Goal: Information Seeking & Learning: Compare options

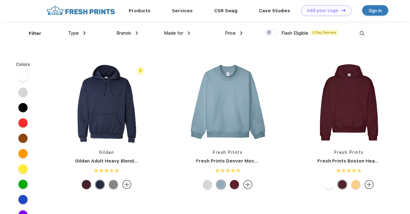
scroll to position [0, 0]
click at [357, 33] on img at bounding box center [362, 33] width 10 height 10
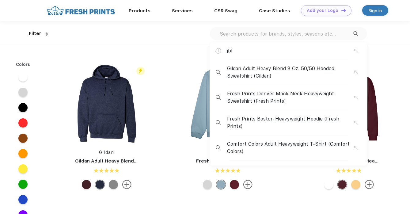
click at [242, 50] on div "jbl" at bounding box center [290, 50] width 127 height 7
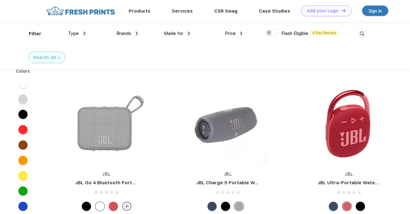
click at [242, 50] on div "Search: jbl" at bounding box center [205, 57] width 410 height 22
click at [362, 33] on img at bounding box center [362, 34] width 10 height 10
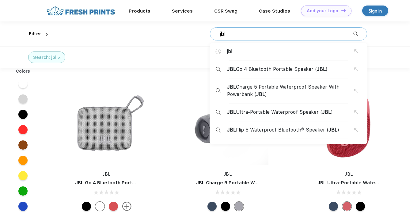
click at [246, 35] on input "jbl" at bounding box center [286, 34] width 134 height 7
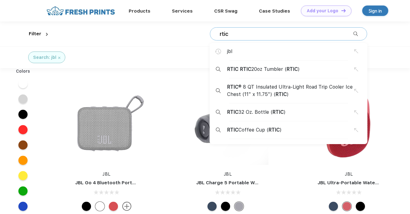
type input "rtic"
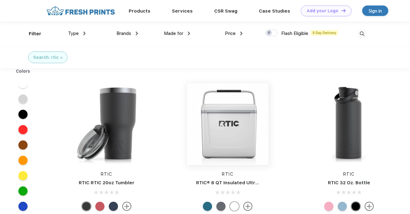
click at [187, 125] on img at bounding box center [227, 123] width 81 height 81
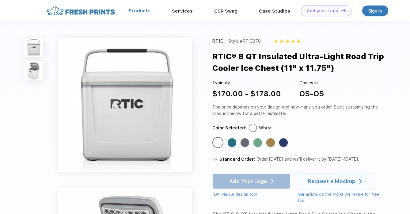
click at [136, 11] on link "Products" at bounding box center [140, 11] width 22 height 6
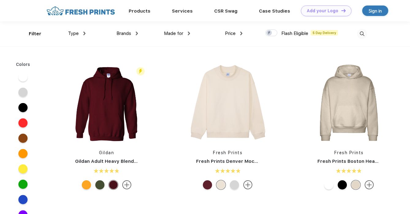
click at [362, 35] on img at bounding box center [362, 34] width 10 height 10
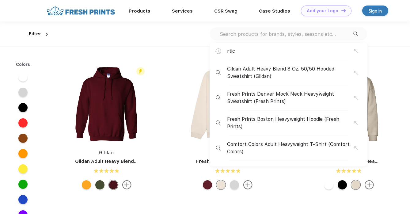
scroll to position [0, 0]
click at [277, 35] on input "text" at bounding box center [286, 33] width 134 height 7
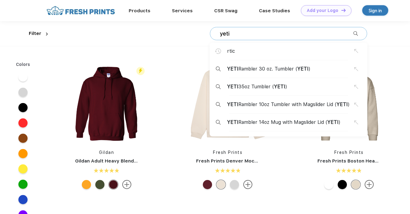
type input "yeti"
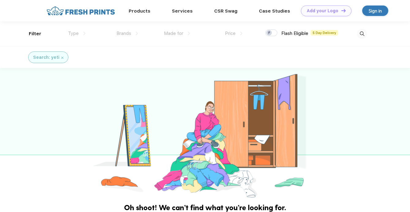
click at [362, 34] on img at bounding box center [362, 34] width 10 height 10
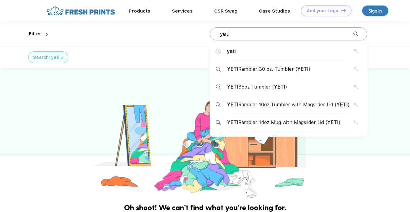
click at [235, 35] on input "yeti" at bounding box center [286, 34] width 134 height 7
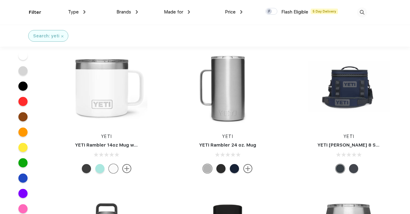
scroll to position [147, 0]
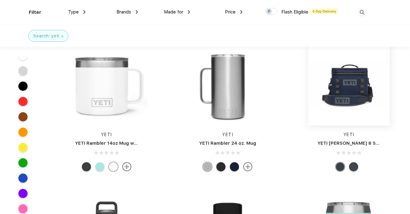
click at [308, 98] on img at bounding box center [348, 84] width 81 height 81
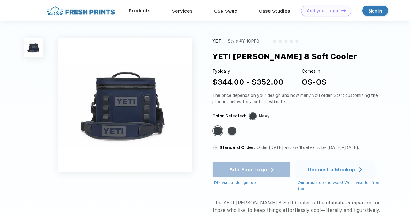
click at [138, 7] on div "Products" at bounding box center [139, 11] width 43 height 8
click at [138, 12] on link "Products" at bounding box center [140, 11] width 22 height 6
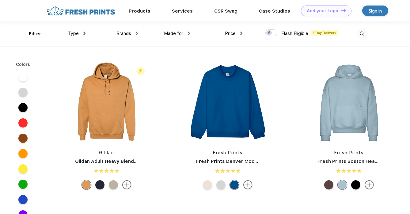
scroll to position [0, 0]
click at [359, 32] on img at bounding box center [362, 33] width 10 height 10
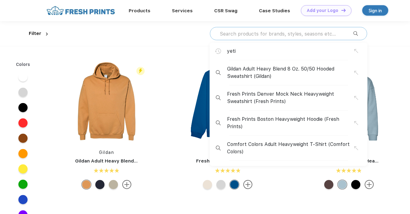
click at [245, 30] on div "yeti Gildan Adult Heavy Blend 8 Oz. 50/50 Hooded Sweatshirt (Gildan) Fresh Prin…" at bounding box center [288, 33] width 157 height 13
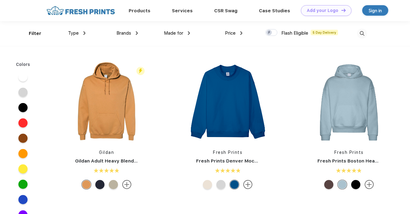
click at [361, 32] on img at bounding box center [362, 33] width 10 height 10
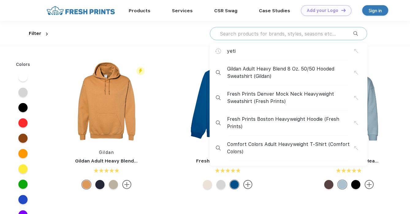
click at [226, 33] on input "text" at bounding box center [286, 33] width 134 height 7
paste input "Sonos Roam Portable Smart Speaker (II)"
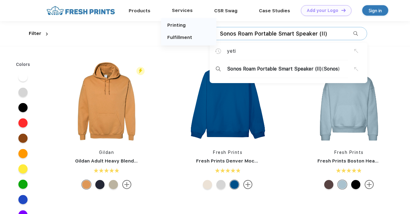
type input "Sonos Roam Portable Smart Speaker (II)"
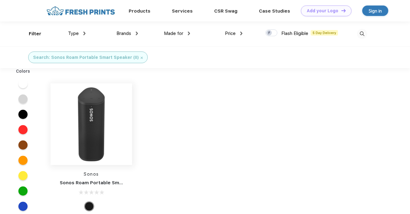
click at [101, 114] on img at bounding box center [90, 123] width 81 height 81
click at [363, 32] on img at bounding box center [362, 33] width 10 height 10
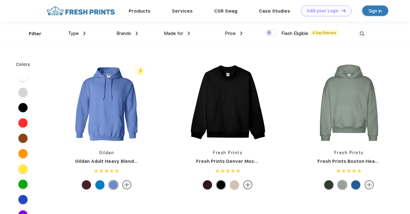
scroll to position [0, 0]
click at [364, 36] on img at bounding box center [362, 33] width 10 height 10
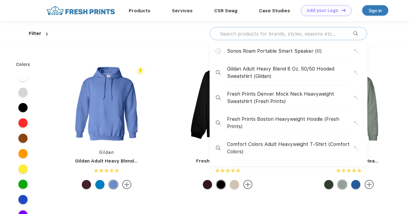
click at [252, 34] on input "text" at bounding box center [286, 33] width 134 height 7
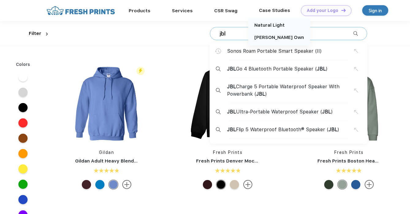
type input "jbl"
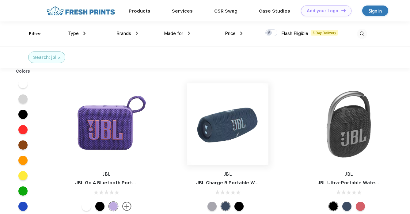
scroll to position [1, 0]
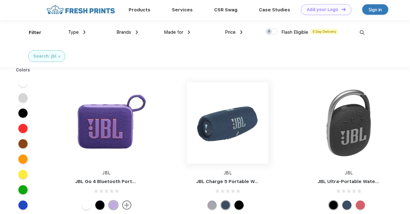
click at [187, 125] on img at bounding box center [227, 122] width 81 height 81
